Goal: Find specific page/section: Find specific page/section

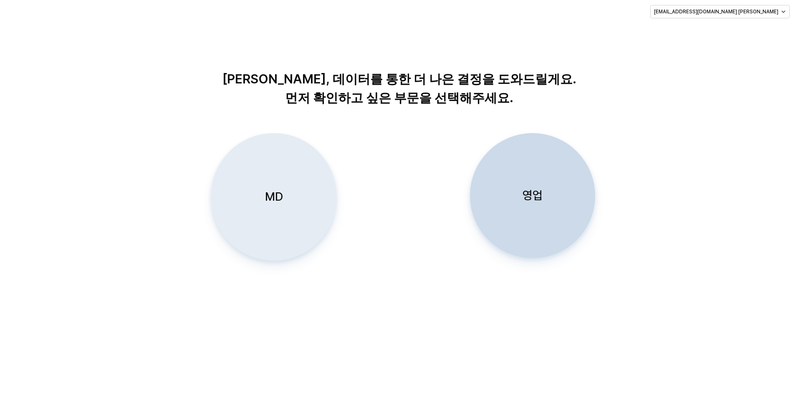
click at [253, 170] on div "MD" at bounding box center [274, 197] width 118 height 127
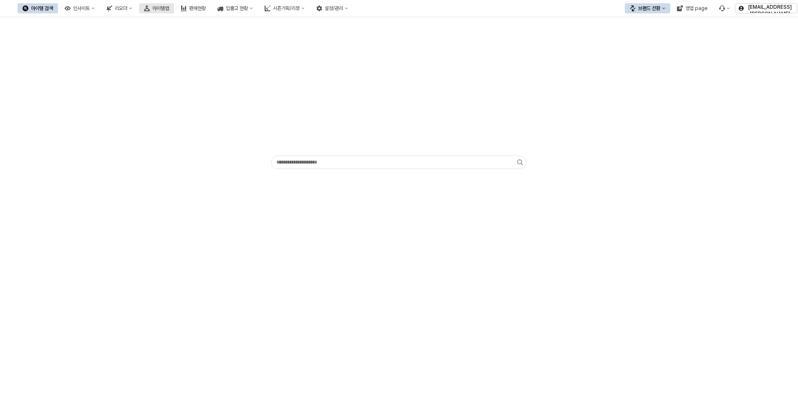
click at [169, 11] on div "아이템맵" at bounding box center [160, 8] width 17 height 6
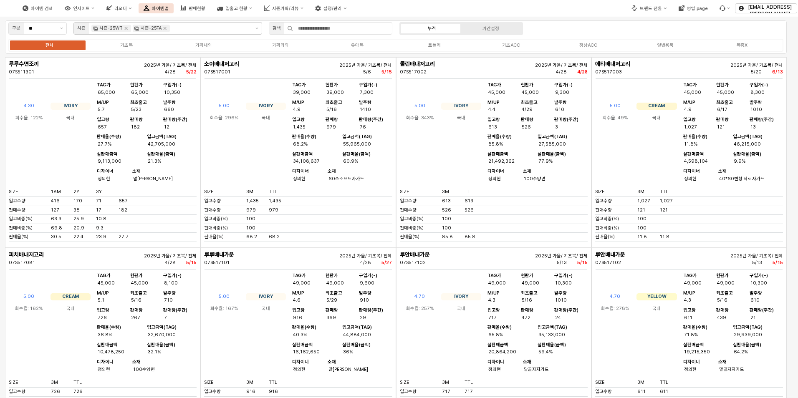
click at [162, 29] on icon "Remove 시즌-25FA" at bounding box center [165, 28] width 7 height 7
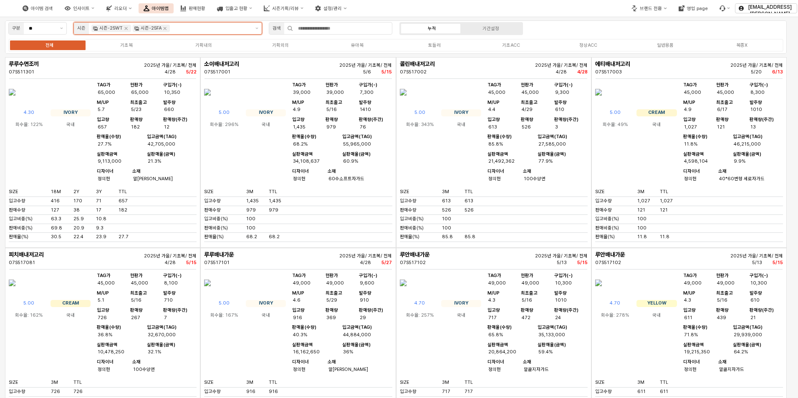
click at [172, 28] on input "App Frame" at bounding box center [211, 29] width 78 height 8
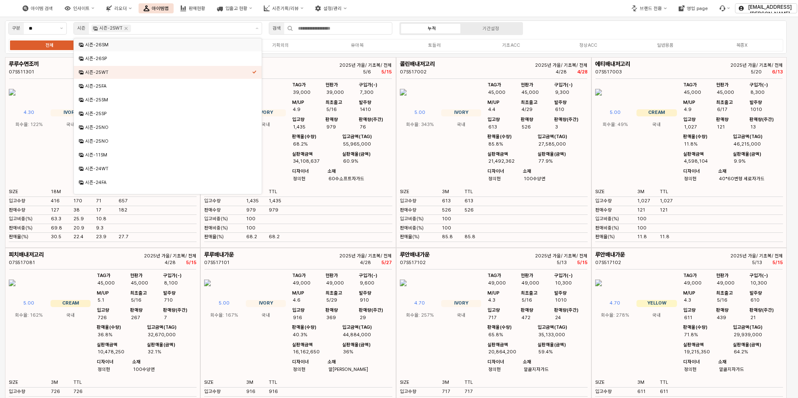
click at [588, 21] on div "구분 ** 시즌 시즌-25WT 검색 누적 기간설정 전체 기초복 기획내의 기획외의 유아복 토들러 기초ACC 정상ACC 일반용품 복종X" at bounding box center [396, 36] width 782 height 33
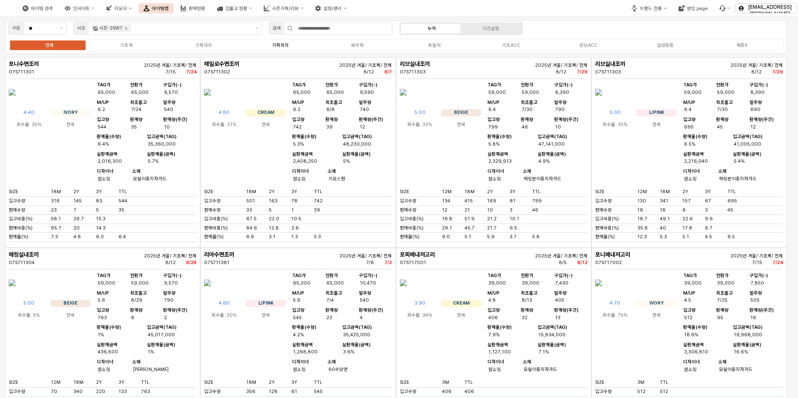
click at [278, 44] on div "기획외의" at bounding box center [280, 45] width 17 height 5
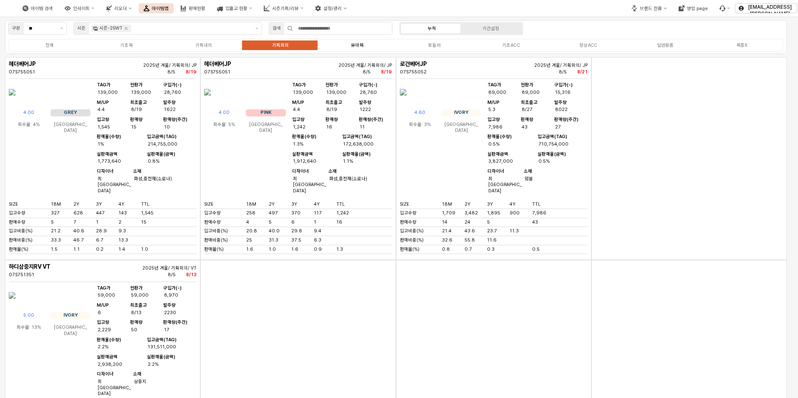
click at [355, 45] on div "유아복" at bounding box center [357, 45] width 13 height 5
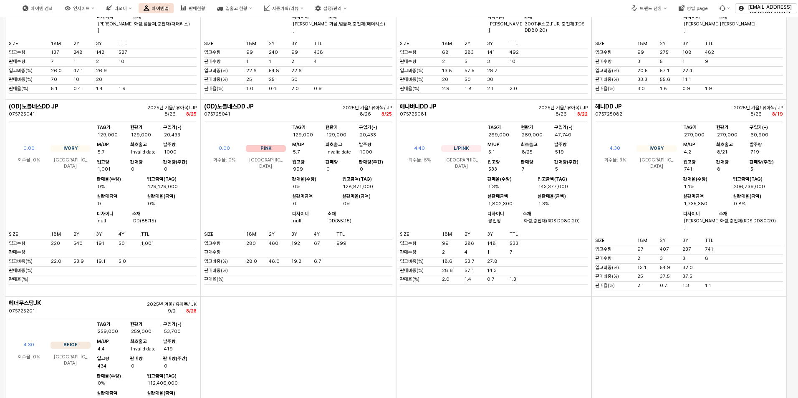
scroll to position [543, 0]
